Goal: Obtain resource: Download file/media

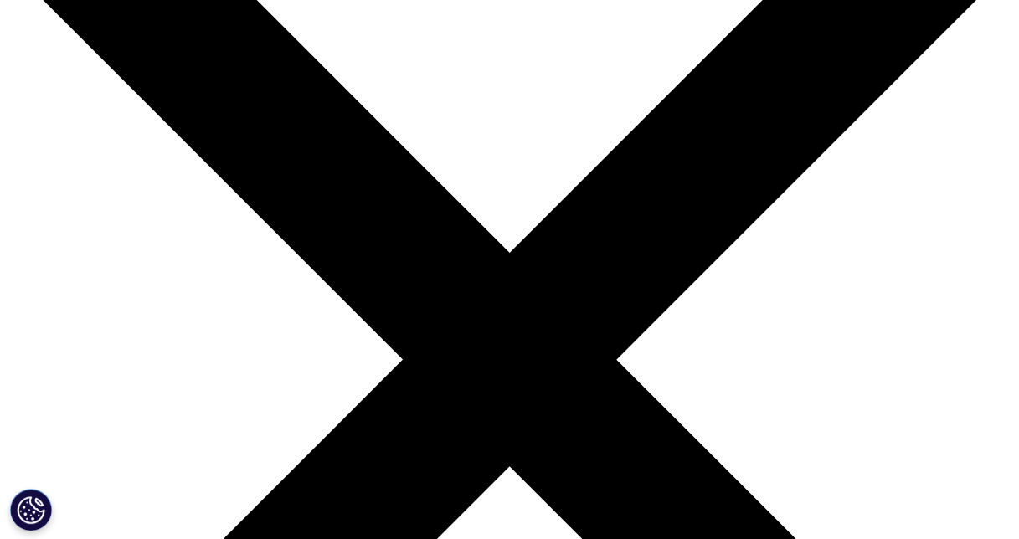
scroll to position [335, 0]
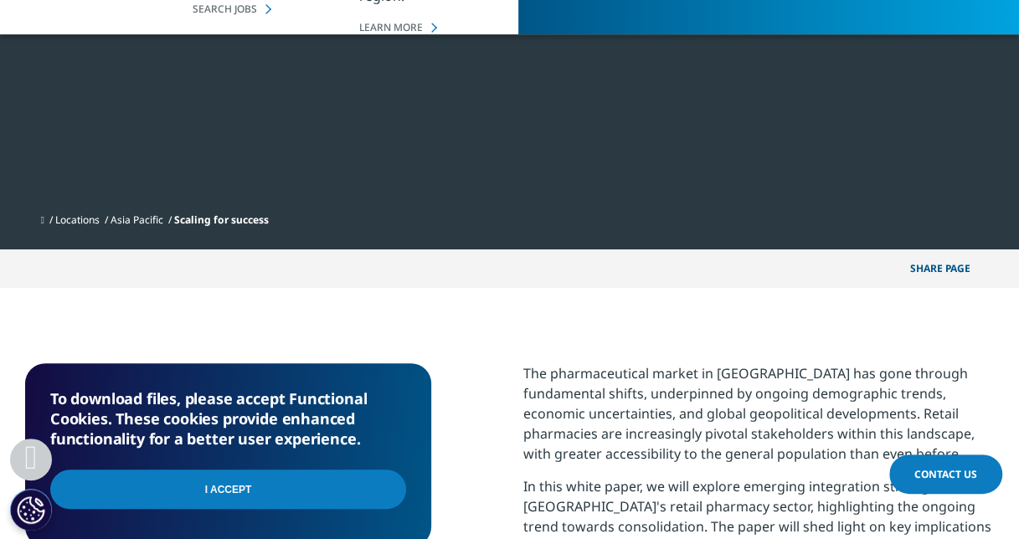
click at [347, 499] on input "I Accept" at bounding box center [228, 489] width 356 height 39
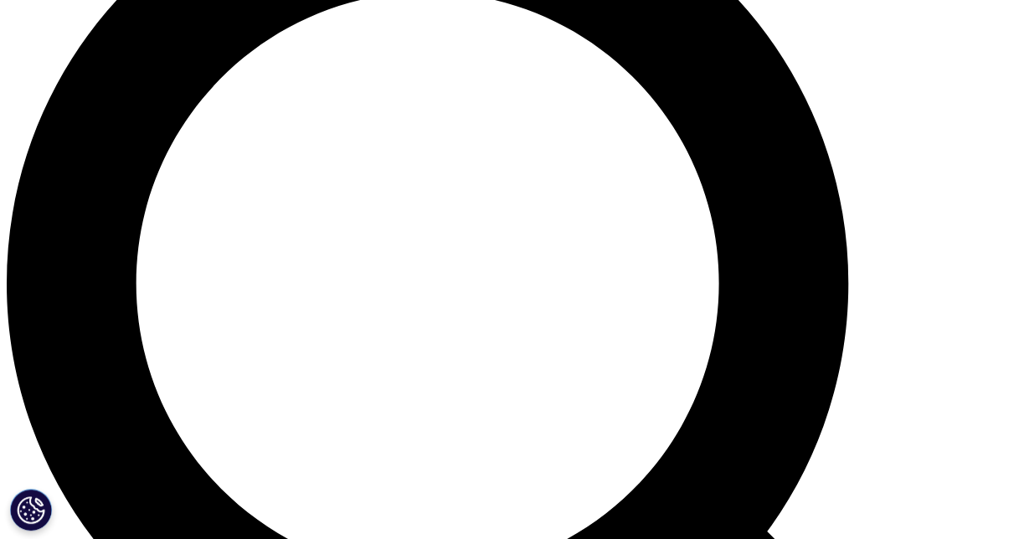
scroll to position [1172, 0]
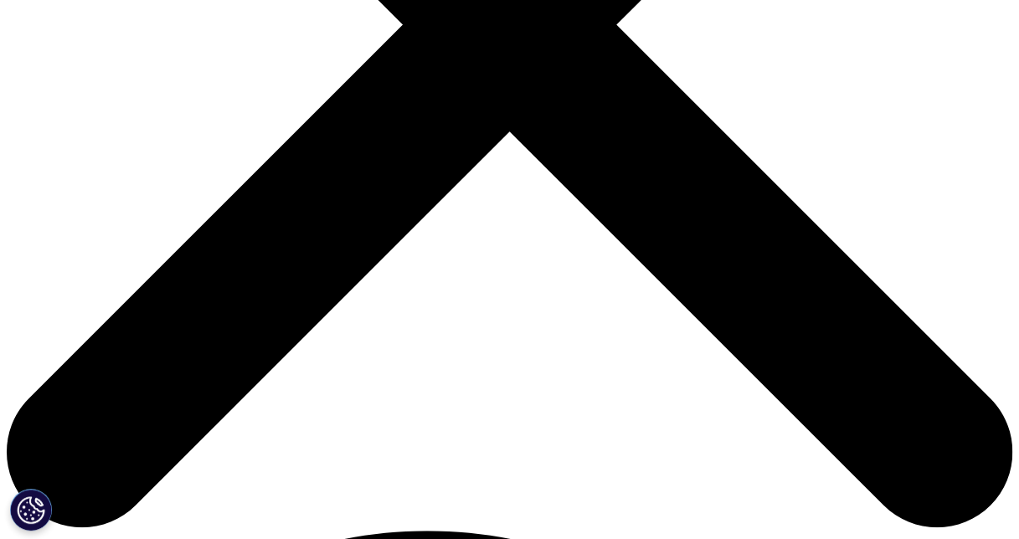
scroll to position [167, 0]
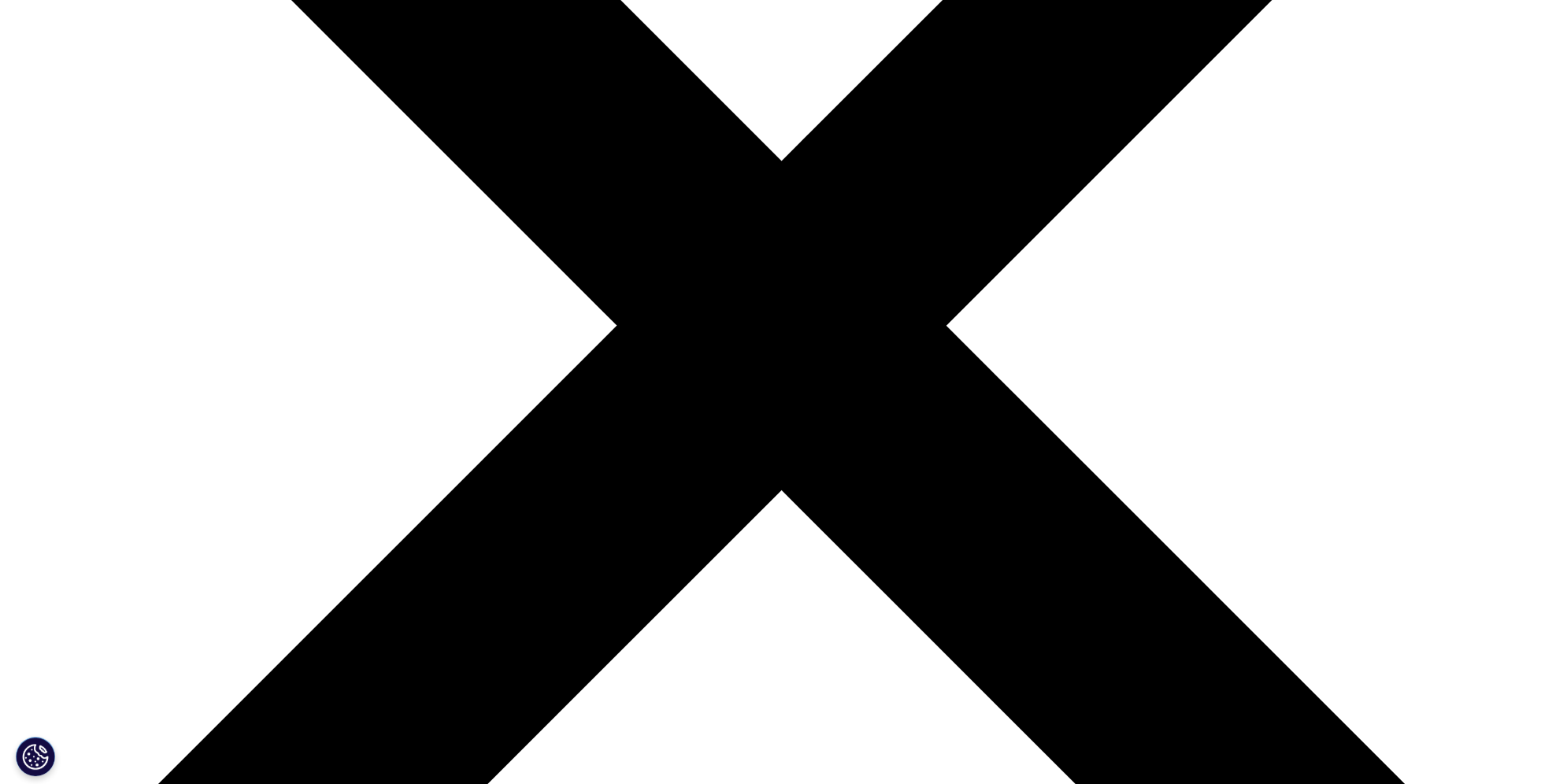
scroll to position [486, 929]
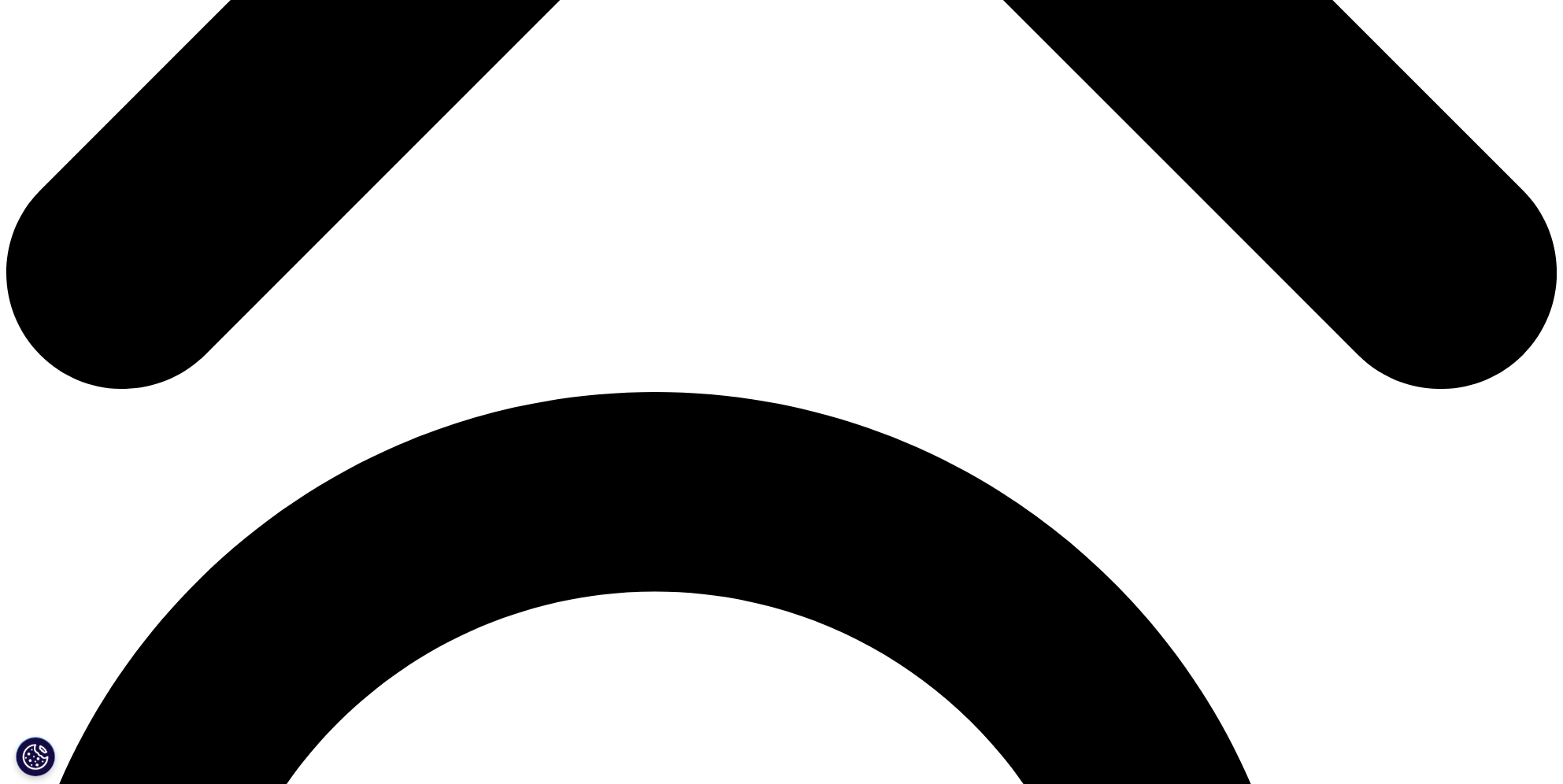
scroll to position [1339, 0]
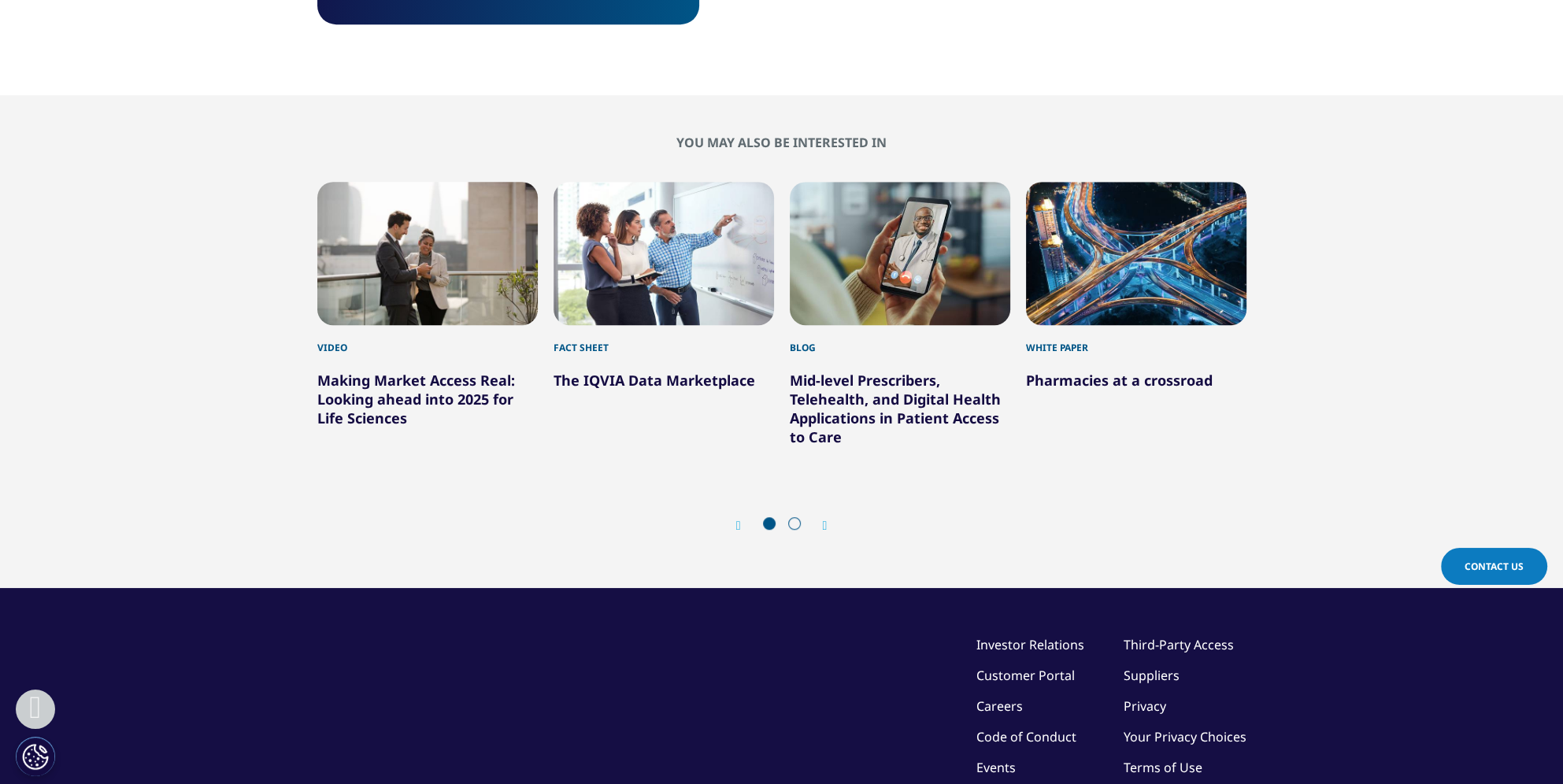
scroll to position [1339, 0]
